Goal: Complete application form

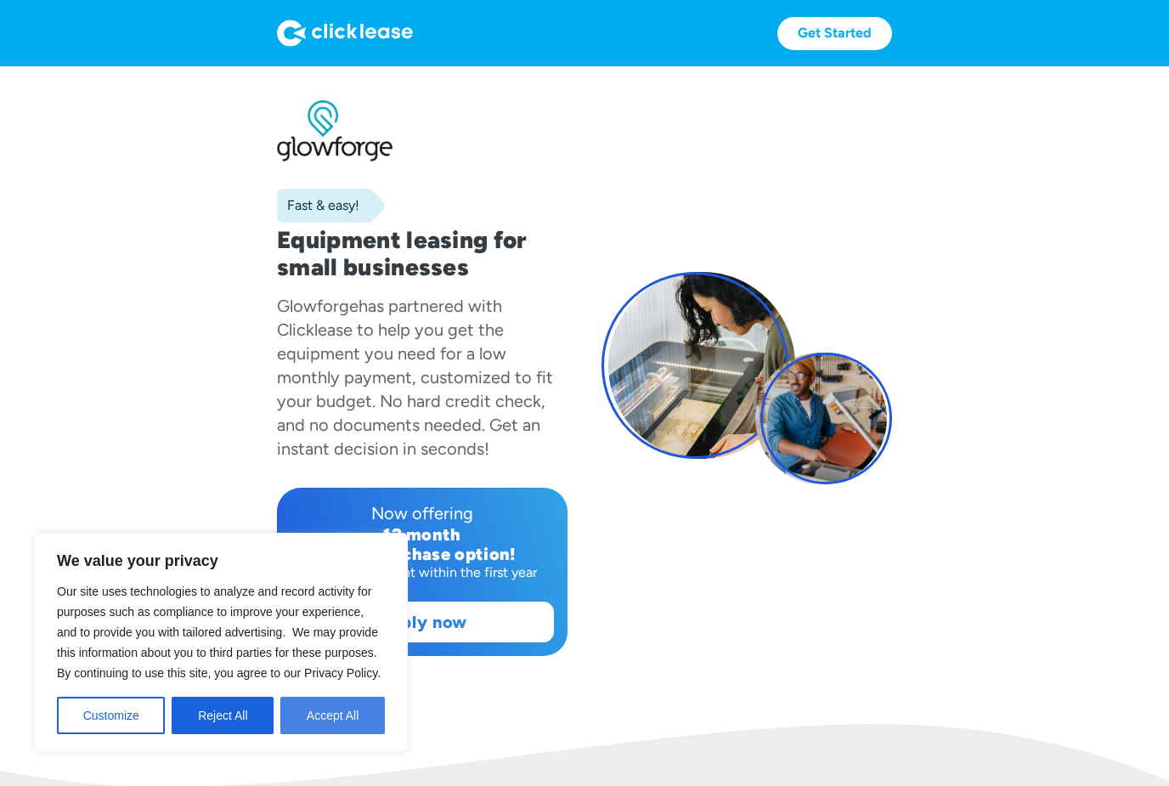
click at [341, 725] on button "Accept All" at bounding box center [332, 715] width 105 height 37
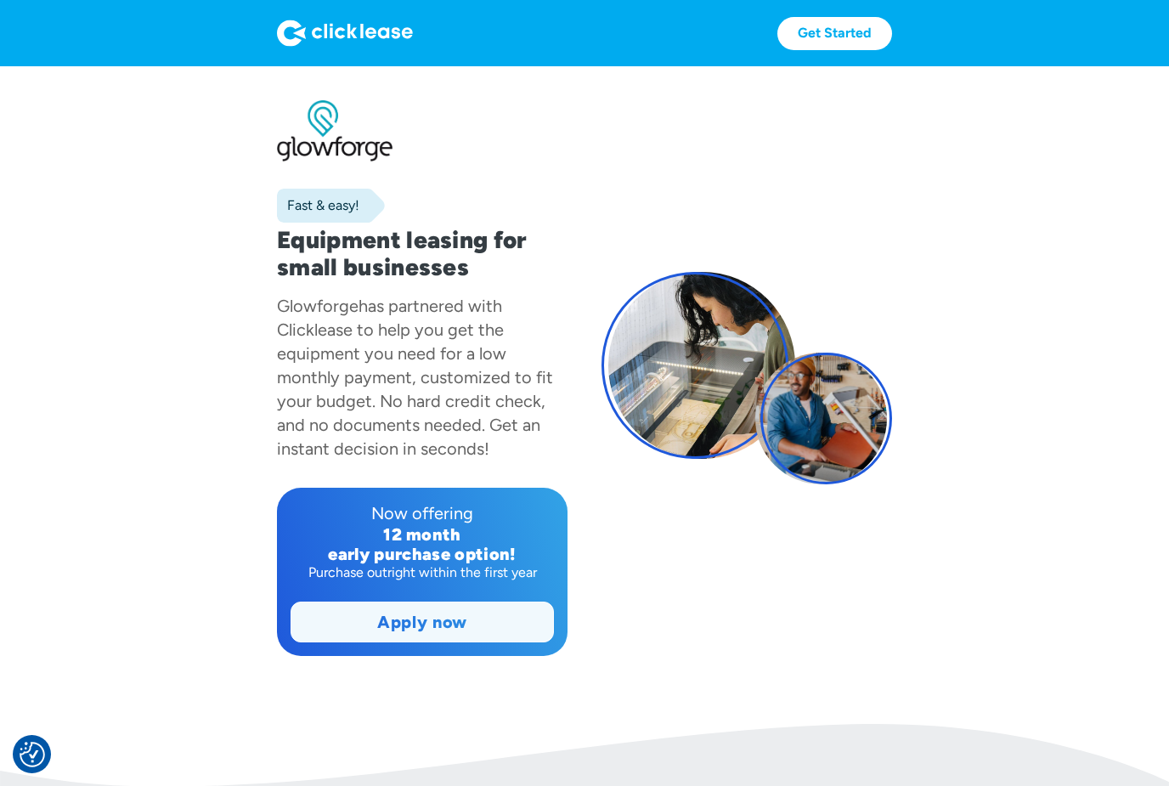
click at [451, 613] on link "Apply now" at bounding box center [422, 621] width 262 height 39
